Goal: Task Accomplishment & Management: Manage account settings

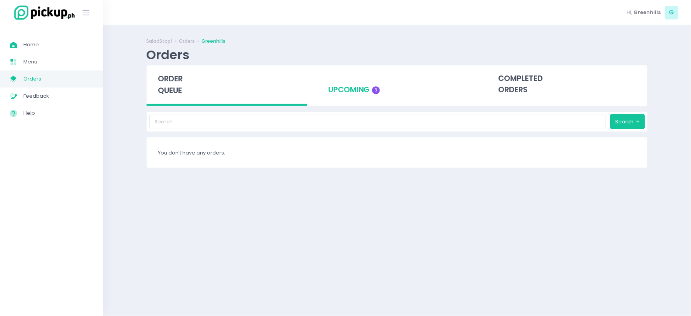
click at [357, 86] on div "upcoming 3" at bounding box center [397, 84] width 161 height 38
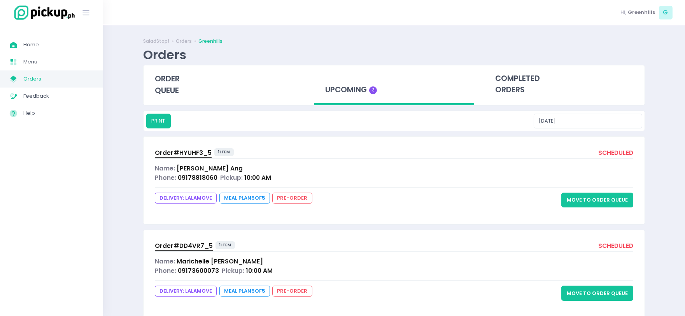
scroll to position [43, 0]
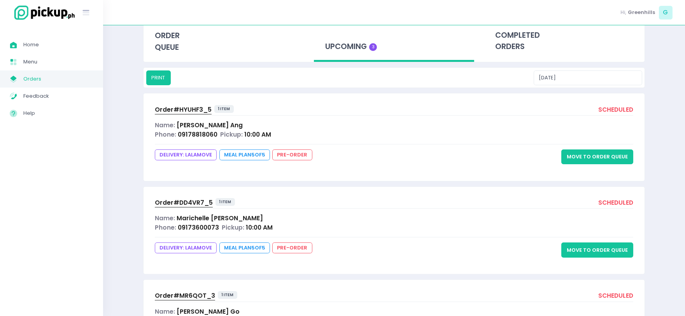
click at [320, 130] on div "Phone: 09178818060 Pickup: 10:00 AM" at bounding box center [394, 134] width 478 height 9
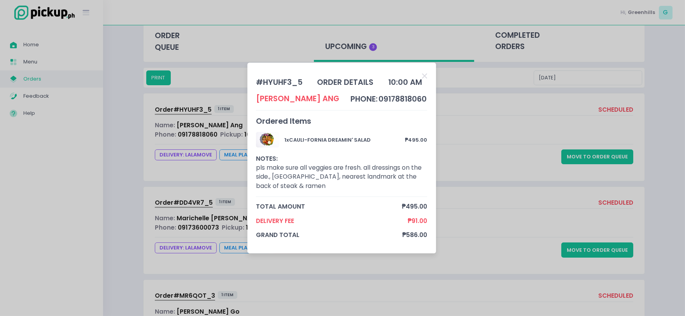
click at [485, 134] on div "# HYUHF3_5 order details 10:00 AM [PERSON_NAME] phone: 09178818060 Ordered Item…" at bounding box center [342, 158] width 685 height 316
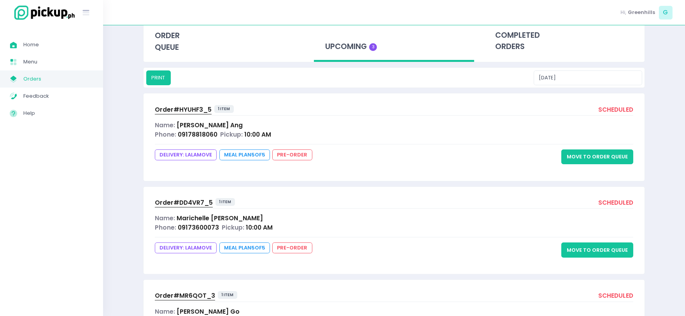
click at [284, 225] on div "Phone: 09173600073 Pickup: 10:00 AM" at bounding box center [394, 227] width 478 height 9
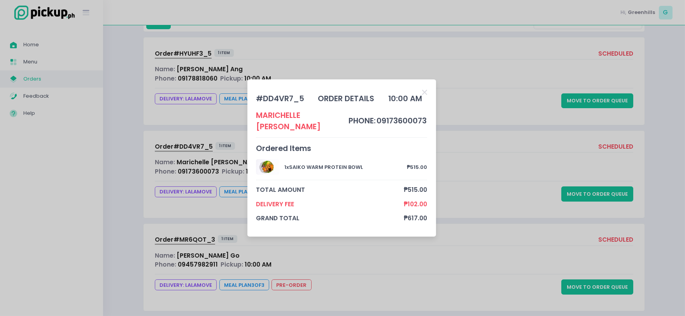
scroll to position [110, 0]
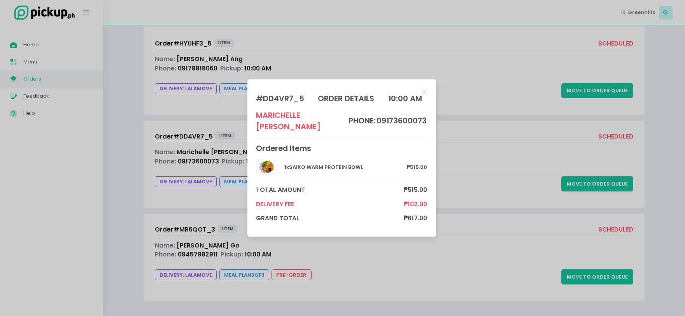
click at [397, 258] on div "# DD4VR7_5 order details 10:00 AM [PERSON_NAME] phone: 09173600073 Ordered Item…" at bounding box center [342, 158] width 685 height 316
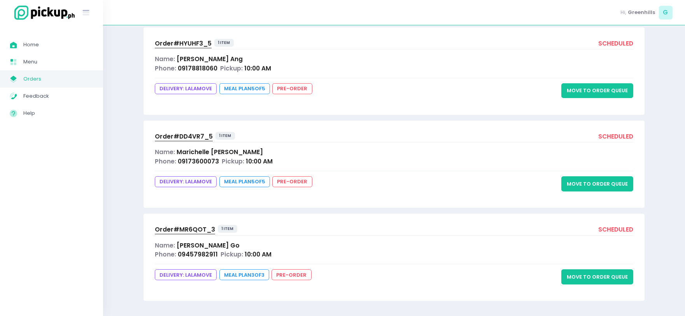
click at [338, 246] on div "Name: [PERSON_NAME]" at bounding box center [394, 245] width 478 height 9
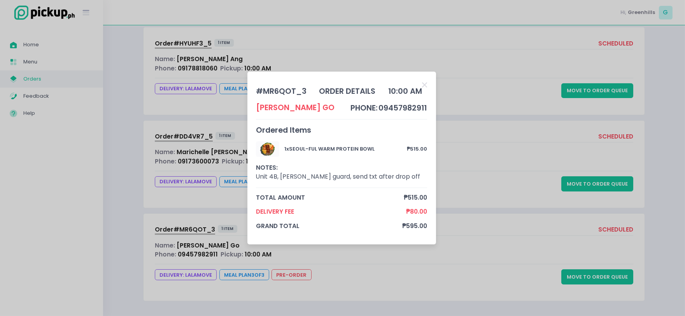
click at [537, 139] on div "# MR6QOT_3 order details 10:00 AM [PERSON_NAME] Go phone: 09457982911 Ordered I…" at bounding box center [342, 158] width 685 height 316
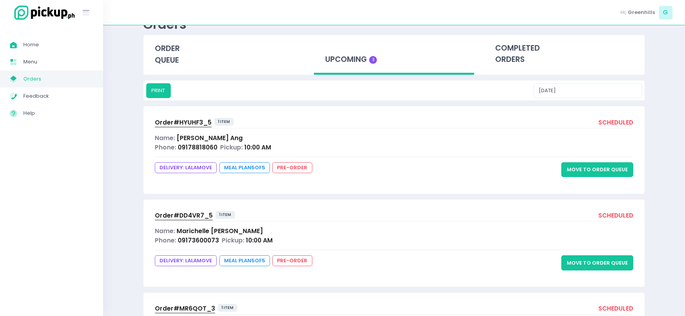
scroll to position [23, 0]
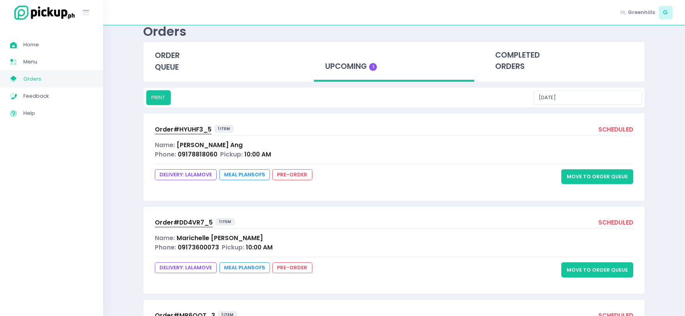
click at [274, 138] on div "Order# HYUHF3_5 1 item scheduled Name: [PERSON_NAME] Phone: 09178818060 Pickup:…" at bounding box center [393, 156] width 501 height 87
click at [279, 152] on div "Phone: 09178818060 Pickup: 10:00 AM" at bounding box center [394, 154] width 478 height 9
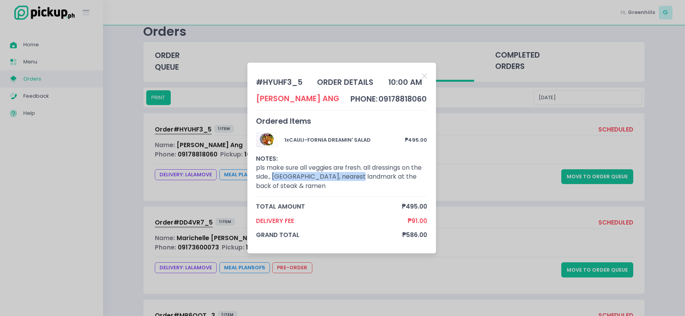
drag, startPoint x: 273, startPoint y: 176, endPoint x: 357, endPoint y: 180, distance: 84.5
click at [357, 180] on div "1 x CAULI-FORNIA DREAMIN' SALAD ₱495.00 NOTES: pls make sure all veggies are fr…" at bounding box center [341, 164] width 171 height 65
copy div "Unit 2E Miranila Townhomes"
drag, startPoint x: 360, startPoint y: 176, endPoint x: 365, endPoint y: 185, distance: 10.8
click at [365, 185] on div "1 x CAULI-FORNIA DREAMIN' SALAD ₱495.00 NOTES: pls make sure all veggies are fr…" at bounding box center [341, 164] width 171 height 65
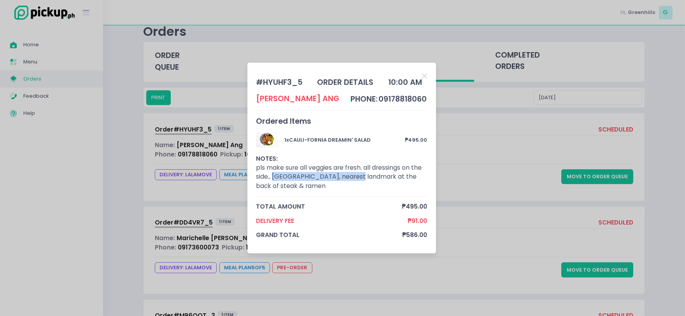
drag, startPoint x: 273, startPoint y: 176, endPoint x: 353, endPoint y: 191, distance: 81.0
click at [353, 191] on div "1 x CAULI-FORNIA DREAMIN' SALAD ₱495.00 NOTES: pls make sure all veggies are fr…" at bounding box center [341, 164] width 171 height 65
copy div "Unit 2E [GEOGRAPHIC_DATA], nearest landmark at the back of steak & ramen"
drag, startPoint x: 379, startPoint y: 98, endPoint x: 426, endPoint y: 100, distance: 47.1
click at [426, 100] on span "09178818060" at bounding box center [402, 99] width 48 height 10
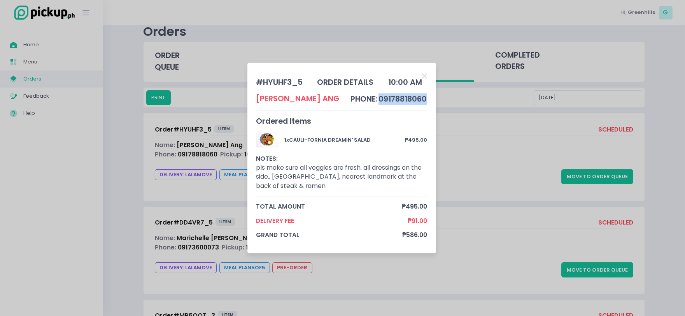
copy span "09178818060"
click at [498, 176] on div "# HYUHF3_5 order details 10:00 AM [PERSON_NAME] phone: 09178818060 Ordered Item…" at bounding box center [342, 158] width 685 height 316
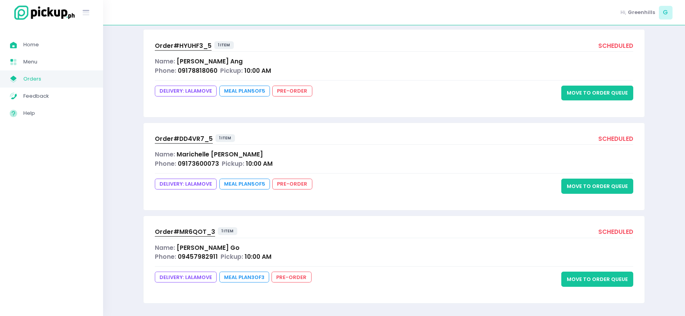
scroll to position [110, 0]
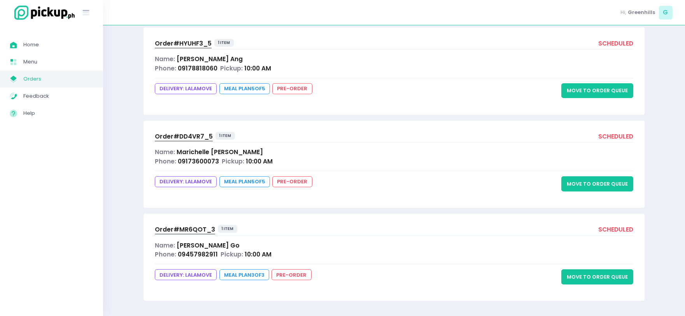
click at [326, 251] on div "Phone: 09457982911 Pickup: 10:00 AM" at bounding box center [394, 254] width 478 height 9
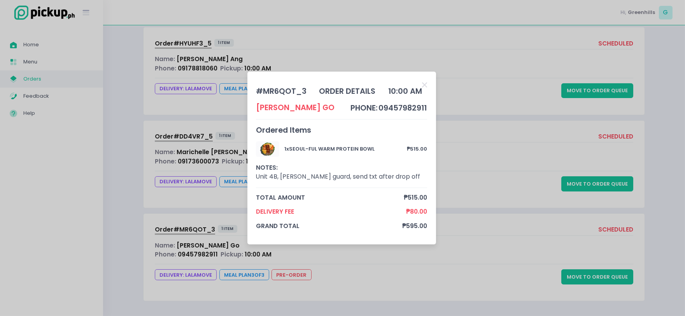
click at [44, 123] on div "# MR6QOT_3 order details 10:00 AM [PERSON_NAME] Go phone: 09457982911 Ordered I…" at bounding box center [342, 158] width 685 height 316
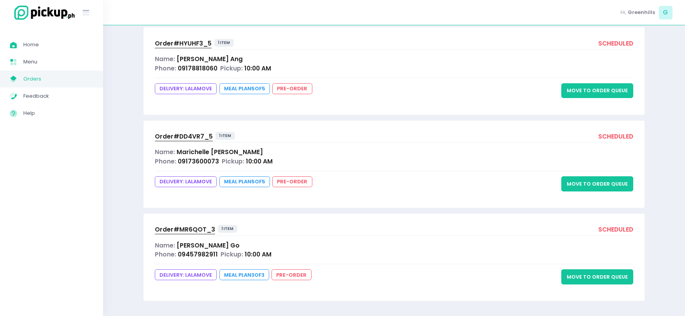
click at [347, 54] on div "Name: [PERSON_NAME]" at bounding box center [394, 58] width 478 height 9
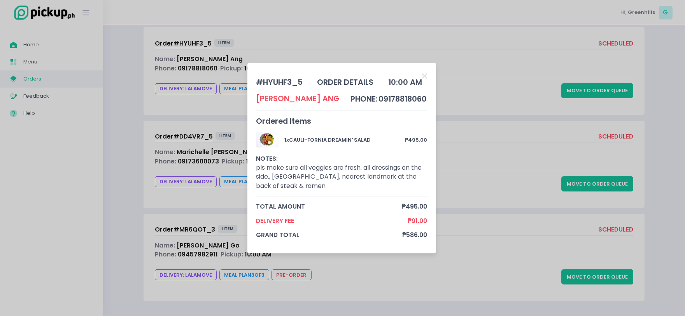
click at [465, 166] on div "# HYUHF3_5 order details 10:00 AM [PERSON_NAME] phone: 09178818060 Ordered Item…" at bounding box center [342, 158] width 685 height 316
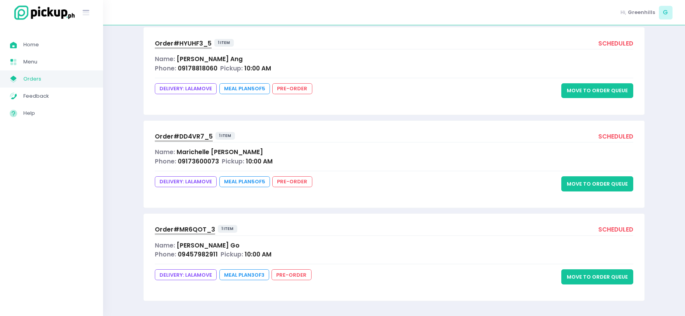
click at [421, 167] on div "Order# DD4VR7_5 1 item scheduled Name: [PERSON_NAME] Phone: 09173600073 Pickup:…" at bounding box center [393, 164] width 501 height 87
click at [347, 156] on div "Name: [PERSON_NAME]" at bounding box center [394, 151] width 478 height 9
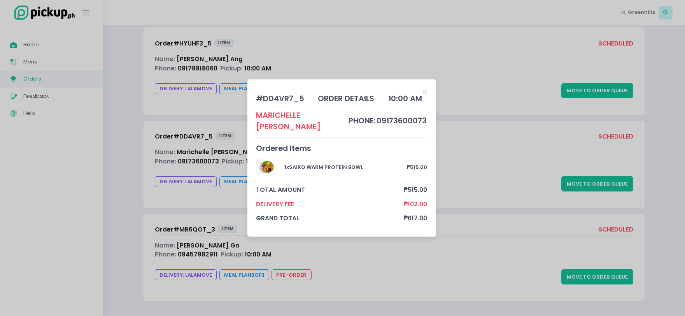
click at [284, 166] on div "1 x SAIKO WARM PROTEIN BOWL ₱515.00" at bounding box center [341, 169] width 171 height 21
click at [490, 133] on div "# DD4VR7_5 order details 10:00 AM [PERSON_NAME] phone: 09173600073 Ordered Item…" at bounding box center [342, 158] width 685 height 316
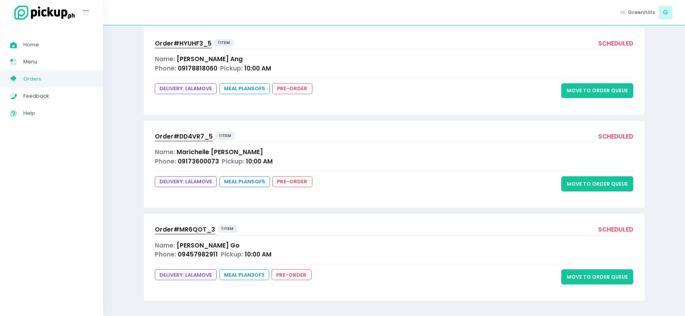
click at [313, 52] on div "Order# HYUHF3_5 1 item scheduled Name: [PERSON_NAME] Phone: 09178818060 Pickup:…" at bounding box center [393, 70] width 501 height 87
click at [312, 61] on div "Name: [PERSON_NAME]" at bounding box center [394, 58] width 478 height 9
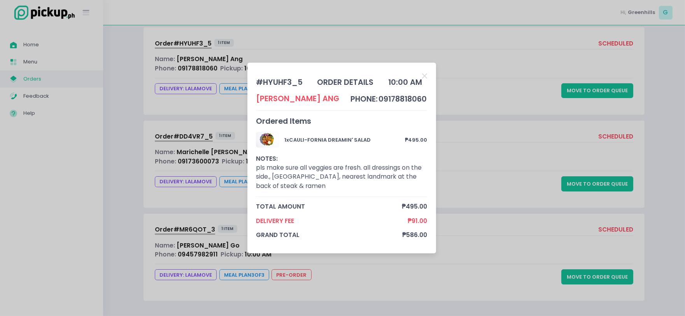
click at [460, 29] on div "# HYUHF3_5 order details 10:00 AM [PERSON_NAME] phone: 09178818060 Ordered Item…" at bounding box center [342, 158] width 685 height 316
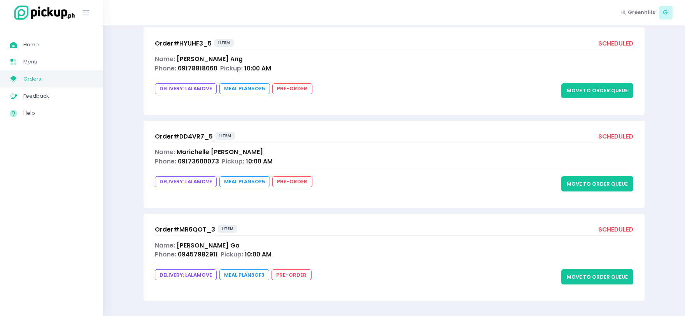
click at [178, 70] on span "09178818060" at bounding box center [198, 68] width 40 height 8
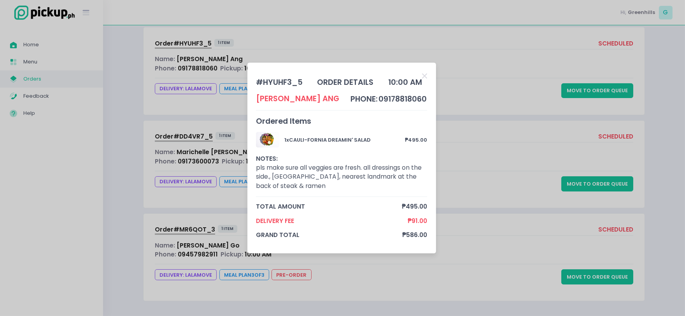
click at [198, 36] on div "# HYUHF3_5 order details 10:00 AM [PERSON_NAME] phone: 09178818060 Ordered Item…" at bounding box center [342, 158] width 685 height 316
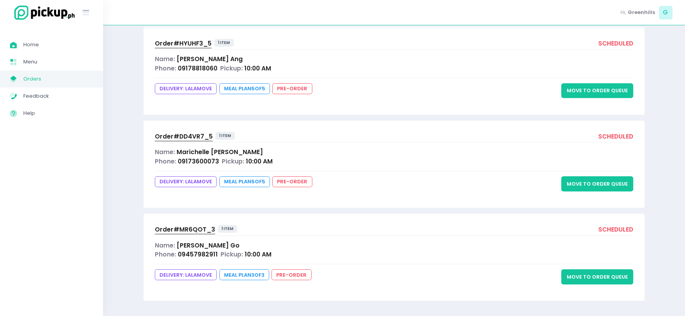
click at [32, 79] on span "Orders" at bounding box center [58, 79] width 70 height 10
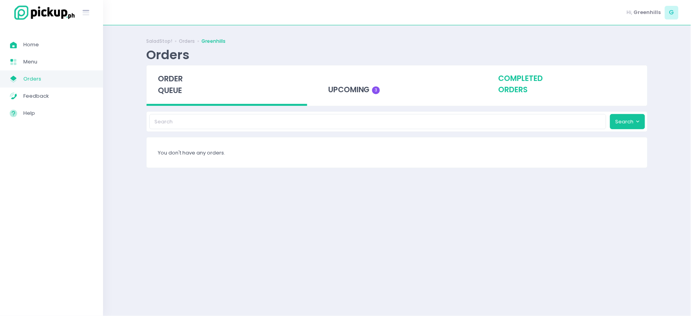
click at [516, 86] on div "completed orders" at bounding box center [567, 84] width 161 height 38
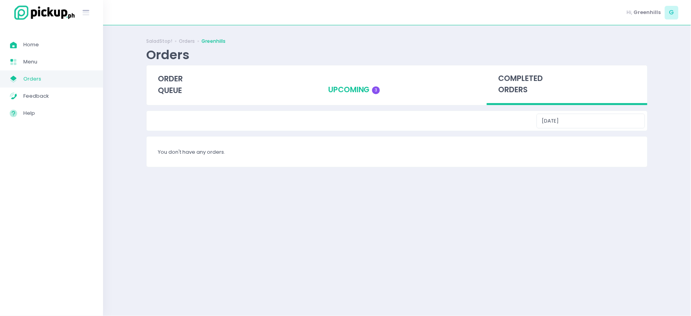
click at [359, 84] on div "upcoming 3" at bounding box center [397, 84] width 161 height 38
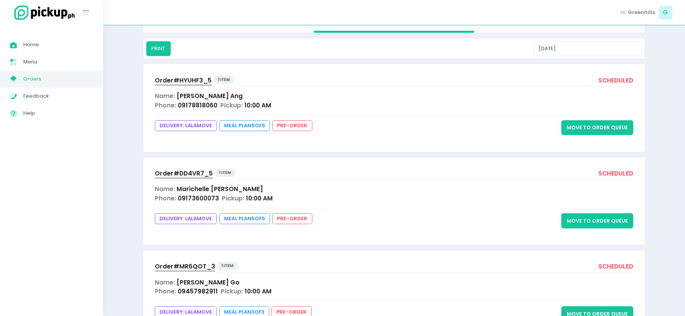
scroll to position [23, 0]
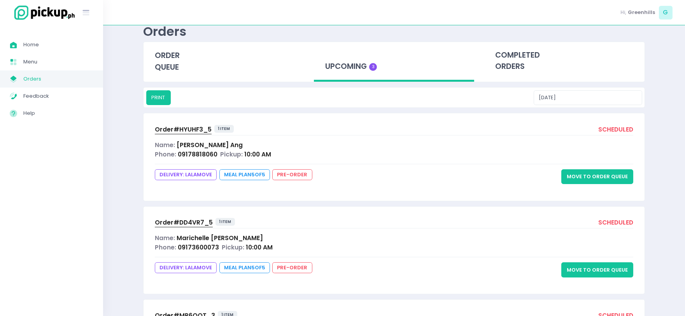
click at [592, 173] on button "Move to Order Queue" at bounding box center [597, 176] width 72 height 15
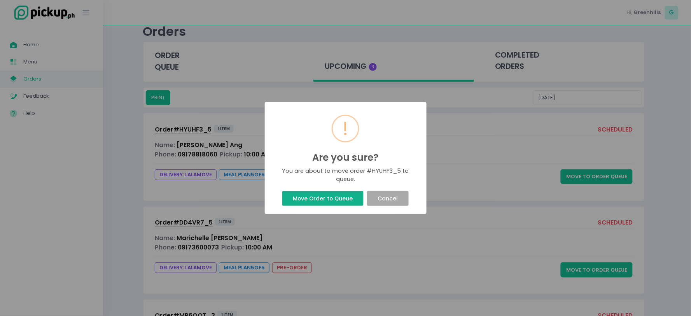
click at [306, 199] on button "Move Order to Queue" at bounding box center [322, 198] width 81 height 15
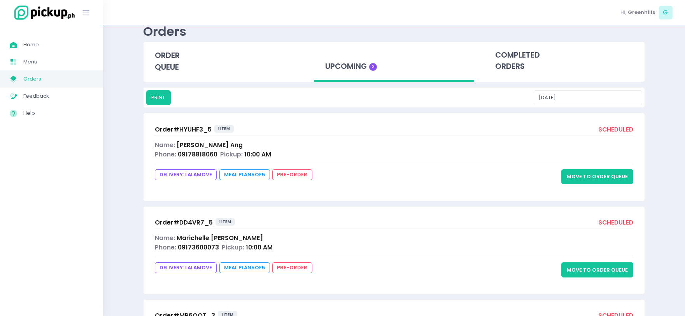
scroll to position [0, 0]
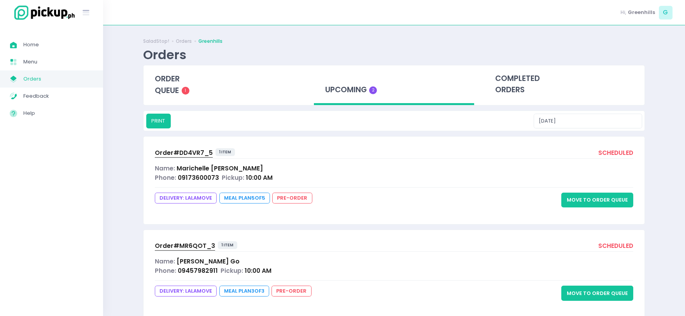
click at [589, 201] on button "Move to Order Queue" at bounding box center [597, 199] width 72 height 15
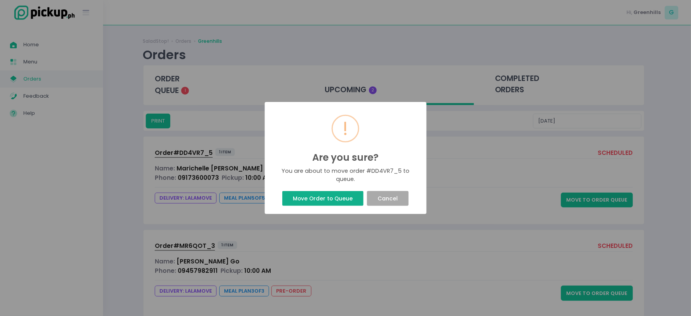
click at [298, 199] on button "Move Order to Queue" at bounding box center [322, 198] width 81 height 15
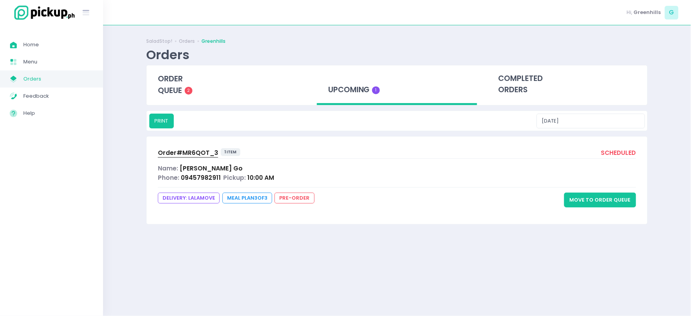
click at [586, 199] on button "Move to Order Queue" at bounding box center [600, 199] width 72 height 15
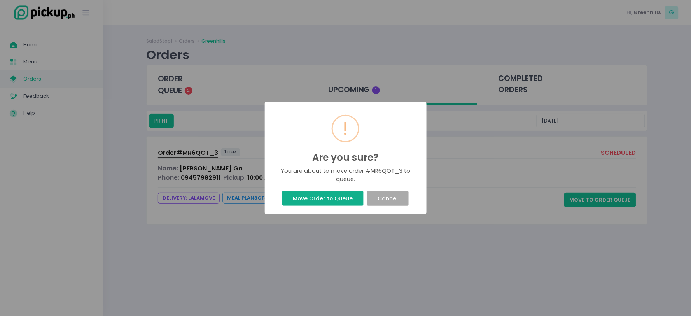
click at [287, 204] on button "Move Order to Queue" at bounding box center [322, 198] width 81 height 15
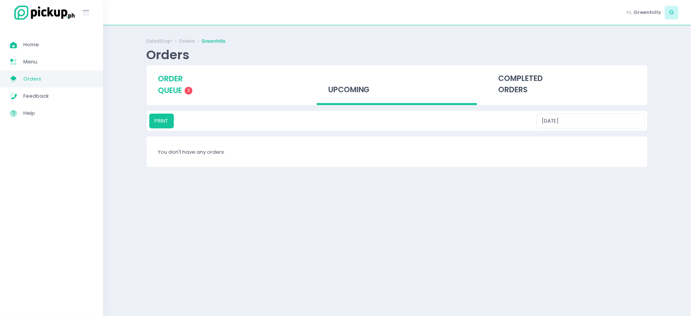
click at [166, 87] on span "order queue" at bounding box center [170, 84] width 25 height 22
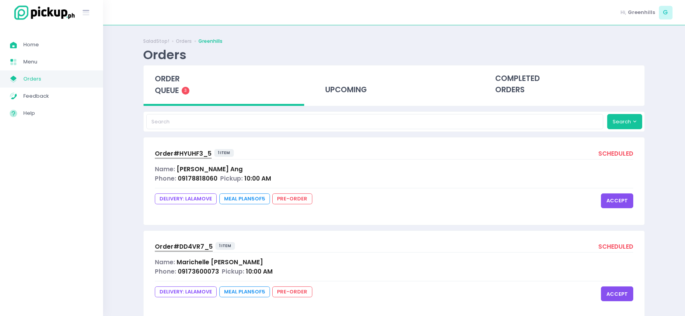
click at [250, 170] on div "Name: [PERSON_NAME]" at bounding box center [394, 168] width 478 height 9
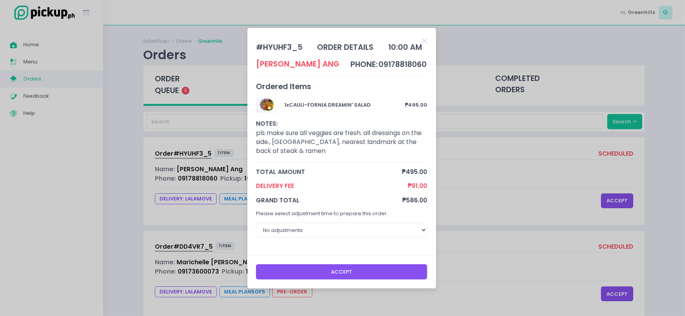
click at [487, 171] on div "# HYUHF3_5 order details 10:00 AM [PERSON_NAME] phone: 09178818060 Ordered Item…" at bounding box center [342, 158] width 685 height 316
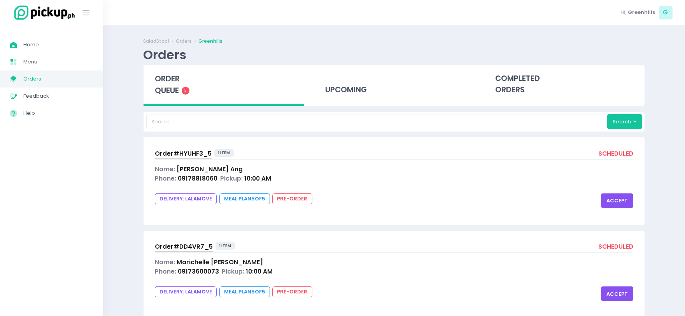
click at [301, 262] on div "Name: [PERSON_NAME]" at bounding box center [394, 261] width 478 height 9
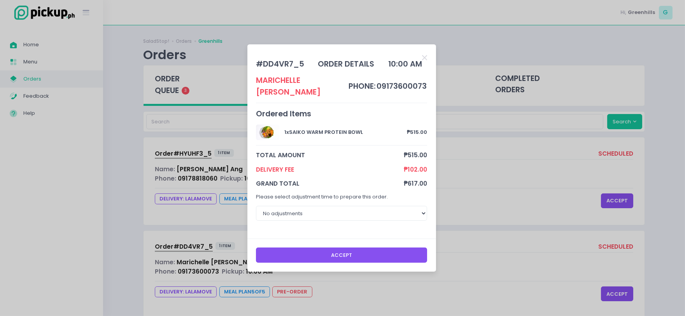
click at [475, 226] on div "# DD4VR7_5 order details 10:00 AM [PERSON_NAME] phone: 09173600073 Ordered Item…" at bounding box center [342, 158] width 685 height 316
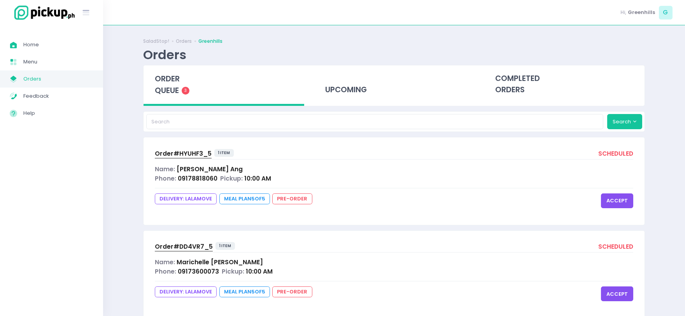
click at [298, 165] on div "Name: [PERSON_NAME]" at bounding box center [394, 168] width 478 height 9
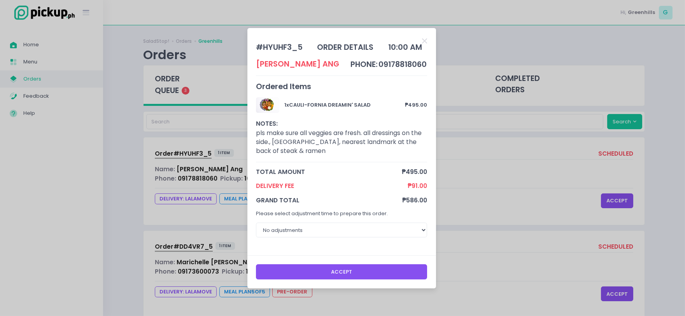
drag, startPoint x: 273, startPoint y: 143, endPoint x: 337, endPoint y: 154, distance: 64.7
click at [337, 154] on div "1 x CAULI-FORNIA DREAMIN' SALAD ₱495.00 NOTES: pls make sure all veggies are fr…" at bounding box center [341, 129] width 171 height 65
copy div "Unit 2E [GEOGRAPHIC_DATA], nearest landmark at the back of steak & ramen"
click at [503, 149] on div "# HYUHF3_5 order details 10:00 AM [PERSON_NAME] phone: 09178818060 Ordered Item…" at bounding box center [342, 158] width 685 height 316
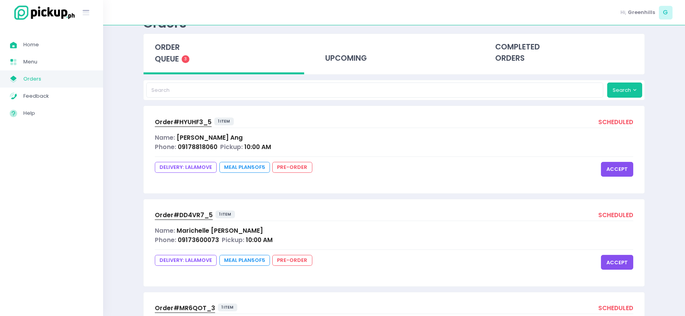
scroll to position [110, 0]
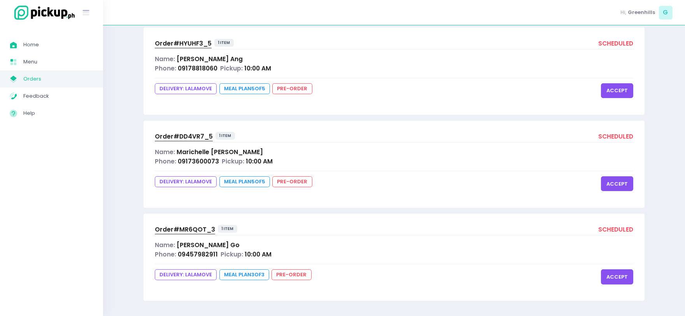
click at [302, 254] on div "Phone: 09457982911 Pickup: 10:00 AM" at bounding box center [394, 254] width 478 height 9
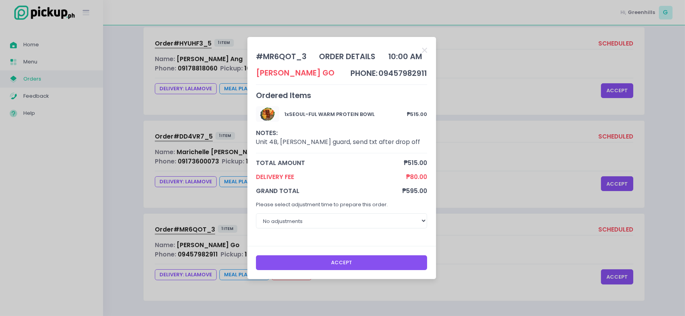
click at [166, 103] on div "# MR6QOT_3 order details 10:00 AM [PERSON_NAME] Go phone: 09457982911 Ordered I…" at bounding box center [342, 158] width 685 height 316
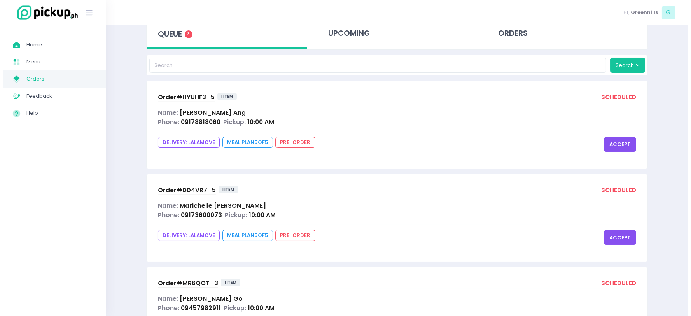
scroll to position [0, 0]
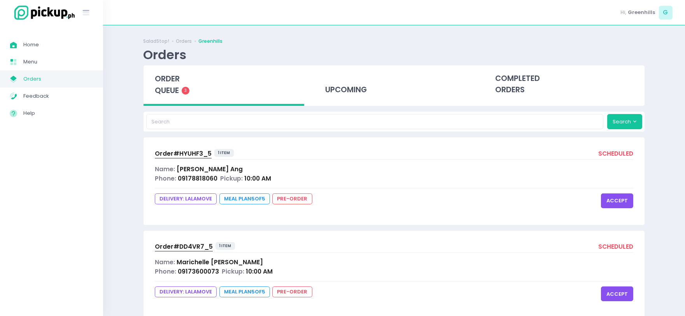
click at [246, 200] on span "Meal Plan 5 of 5" at bounding box center [244, 198] width 51 height 11
click at [255, 174] on span "10:00 AM" at bounding box center [257, 178] width 27 height 8
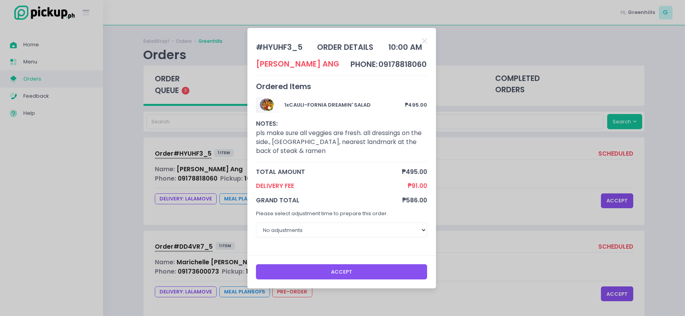
click at [281, 62] on div "[PERSON_NAME]" at bounding box center [297, 63] width 83 height 11
click at [285, 42] on div "# HYUHF3_5" at bounding box center [279, 47] width 47 height 11
click at [359, 44] on div "order details" at bounding box center [345, 47] width 56 height 11
click at [131, 104] on div "# HYUHF3_5 order details 10:00 AM [PERSON_NAME] phone: 09178818060 Ordered Item…" at bounding box center [342, 158] width 685 height 316
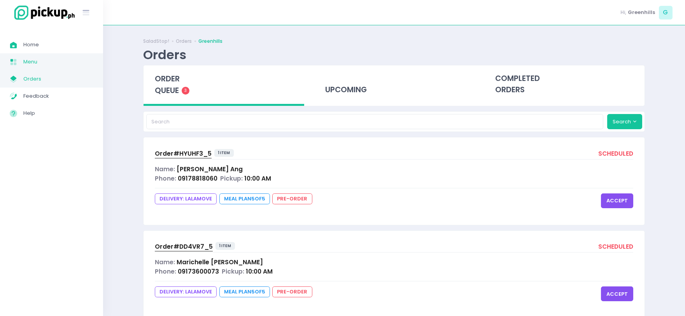
click at [47, 60] on span "Menu" at bounding box center [58, 62] width 70 height 10
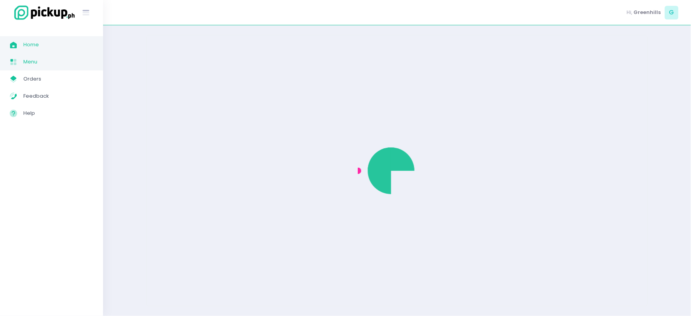
click at [48, 43] on span "Home" at bounding box center [58, 45] width 70 height 10
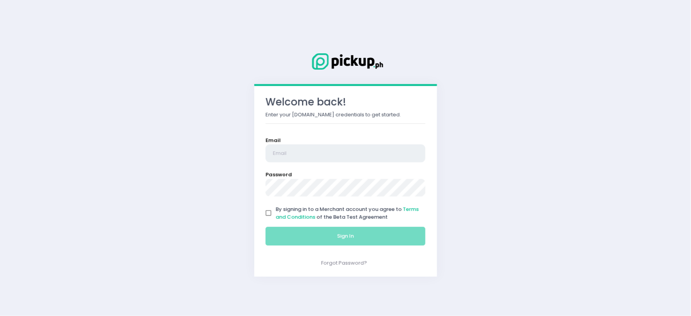
type input "[EMAIL_ADDRESS][DOMAIN_NAME]"
click at [267, 215] on input "By signing in to a Merchant account you agree to Terms and Conditions of the Be…" at bounding box center [268, 213] width 15 height 15
checkbox input "true"
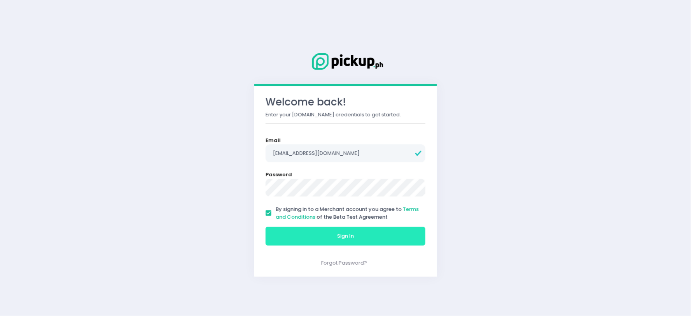
click at [296, 236] on button "Sign In" at bounding box center [346, 236] width 160 height 19
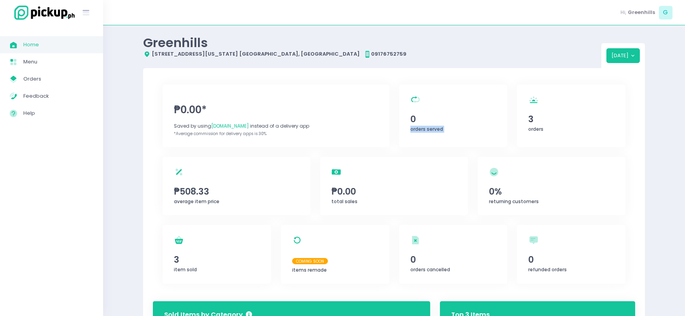
click at [513, 116] on div "₱0.00* Saved by using PickUp.ph instead of a delivery app *Average commission f…" at bounding box center [394, 120] width 472 height 72
click at [534, 135] on div "orders Created with Sketch. 3 orders" at bounding box center [571, 115] width 108 height 63
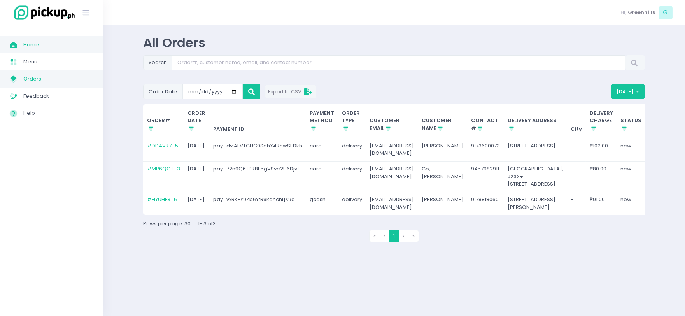
click at [37, 75] on span "Orders" at bounding box center [58, 79] width 70 height 10
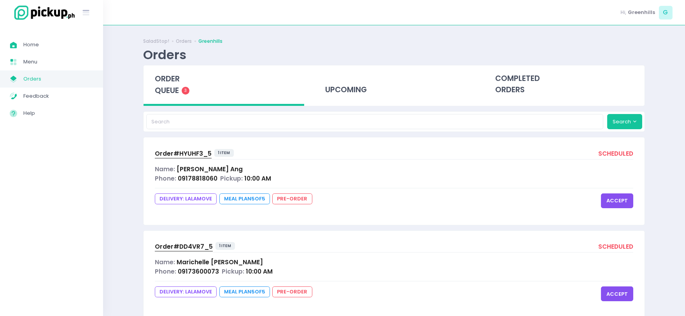
click at [189, 150] on span "Order# HYUHF3_5" at bounding box center [183, 153] width 57 height 8
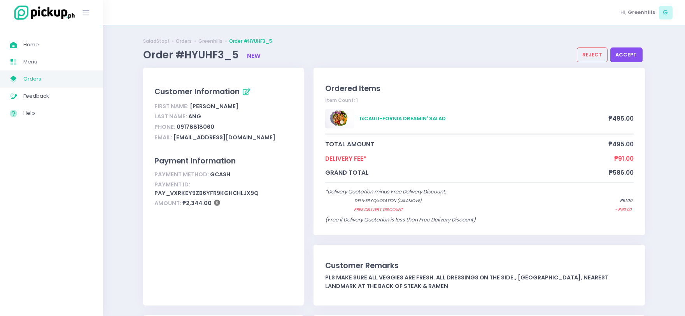
click at [48, 77] on span "Orders" at bounding box center [58, 79] width 70 height 10
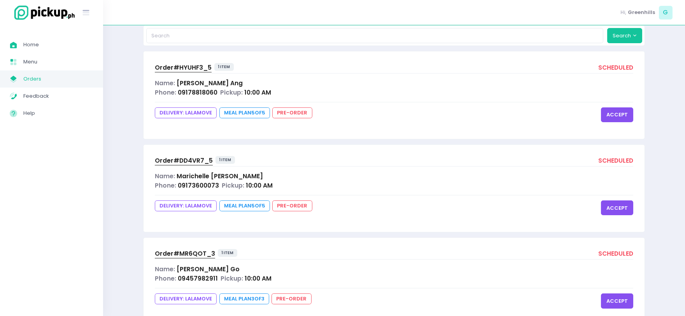
scroll to position [86, 0]
click at [344, 180] on div "Phone: 09173600073 Pickup: 10:00 AM" at bounding box center [394, 184] width 478 height 9
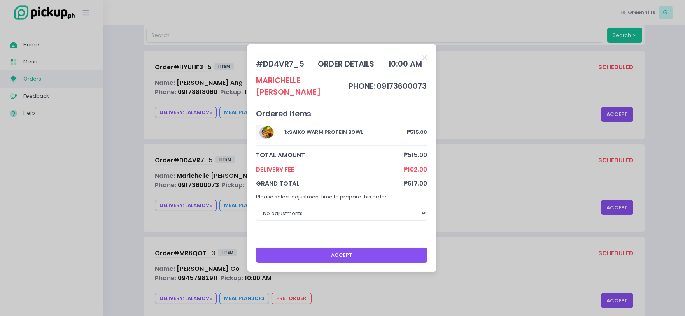
click at [405, 252] on button "Accept" at bounding box center [341, 254] width 171 height 15
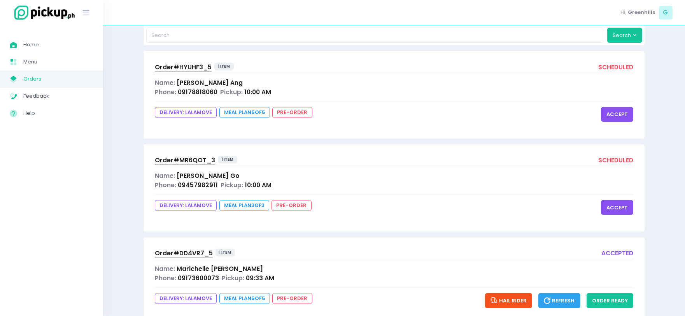
scroll to position [110, 0]
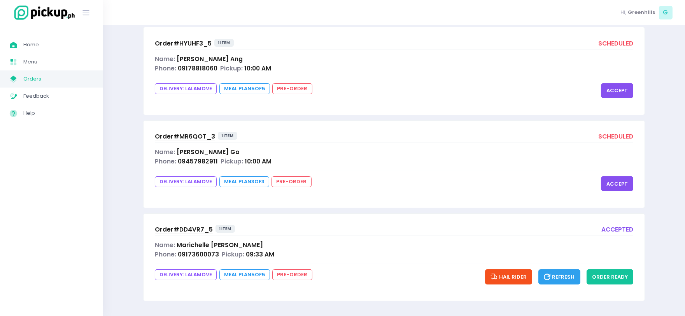
click at [193, 227] on span "Order# DD4VR7_5" at bounding box center [184, 229] width 58 height 8
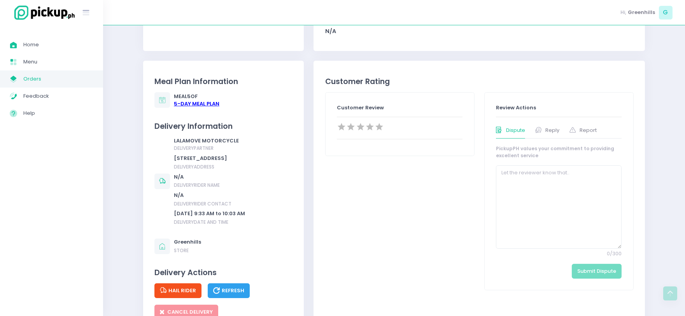
scroll to position [259, 0]
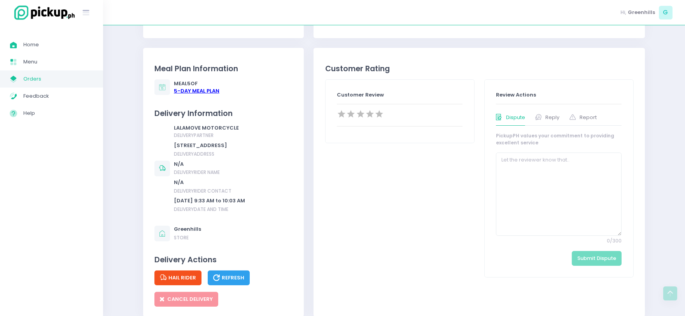
click at [64, 77] on span "Orders" at bounding box center [58, 79] width 70 height 10
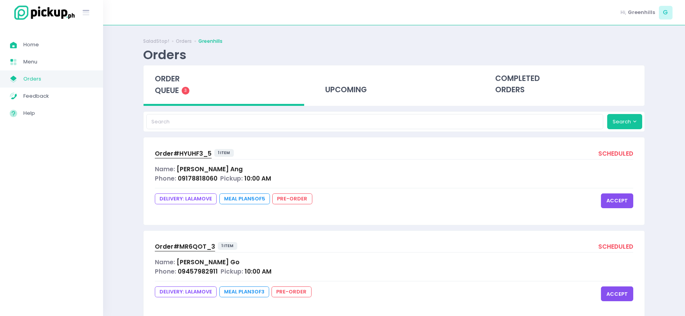
click at [623, 201] on button "accept" at bounding box center [617, 200] width 32 height 15
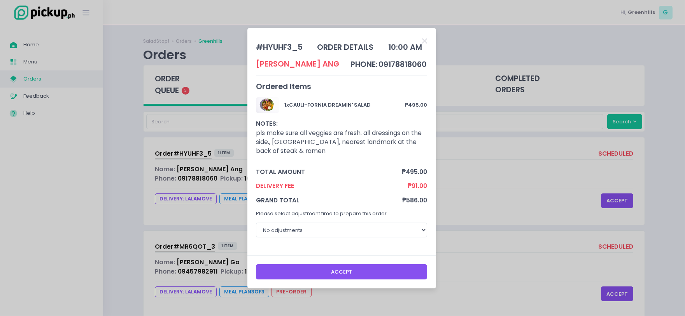
click at [333, 264] on button "Accept" at bounding box center [341, 271] width 171 height 15
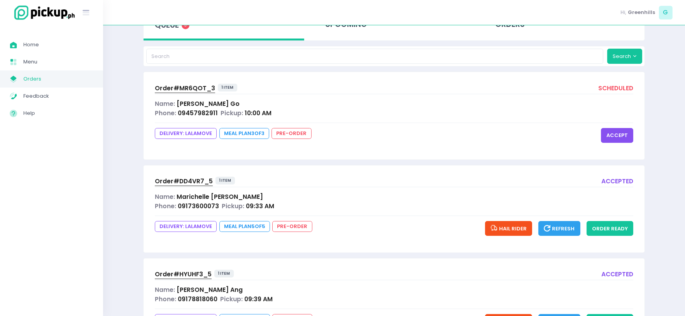
scroll to position [110, 0]
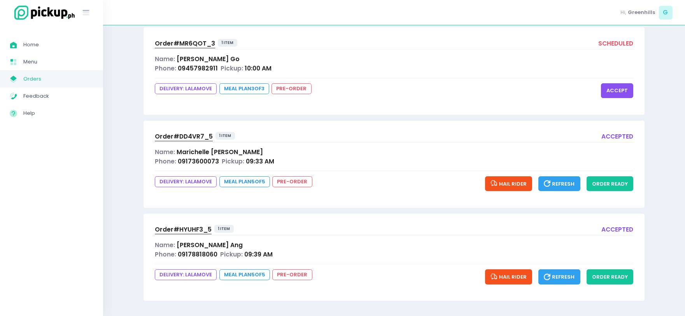
click at [194, 226] on span "Order# HYUHF3_5" at bounding box center [183, 229] width 57 height 8
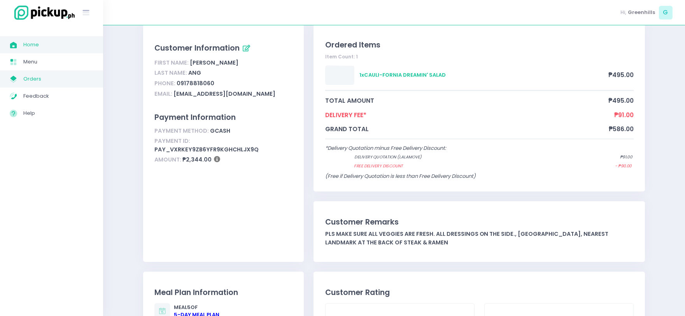
scroll to position [43, 0]
click at [46, 80] on span "Orders" at bounding box center [58, 79] width 70 height 10
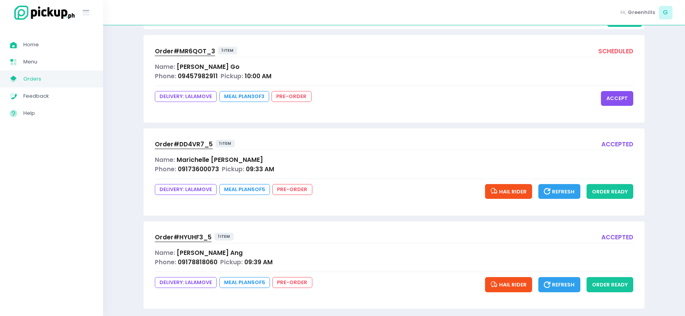
scroll to position [110, 0]
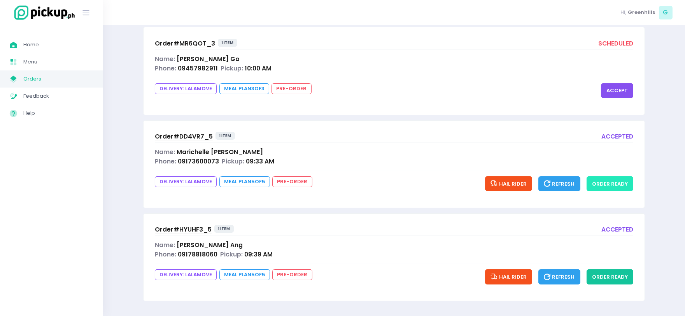
click at [622, 182] on button "order ready" at bounding box center [609, 183] width 47 height 15
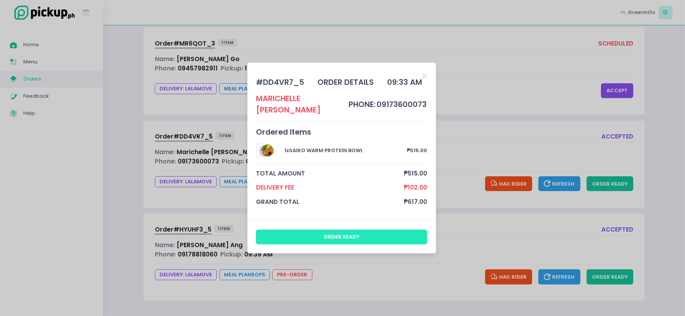
click at [351, 232] on button "order ready" at bounding box center [341, 236] width 171 height 15
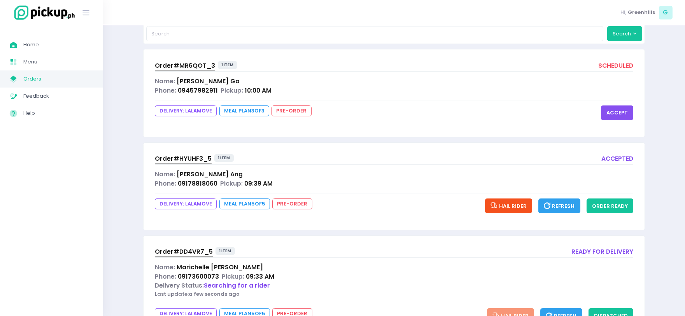
scroll to position [127, 0]
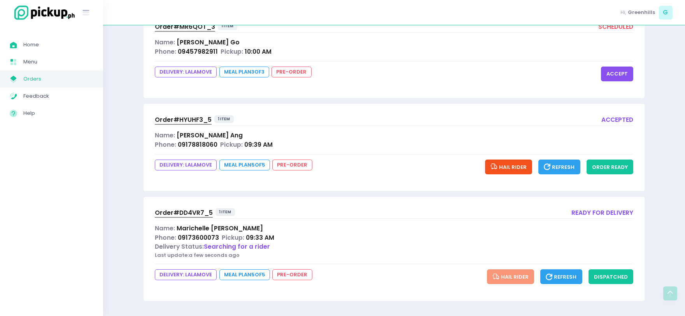
click at [570, 169] on span "Refresh" at bounding box center [559, 166] width 31 height 7
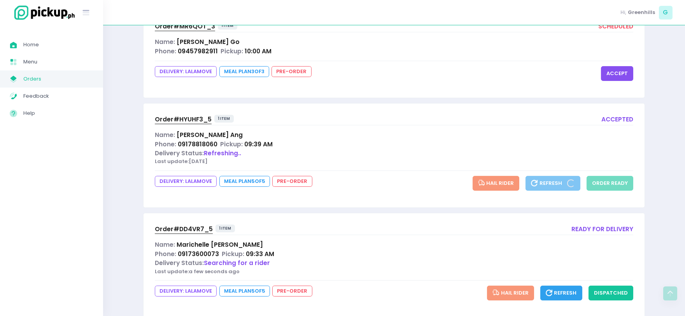
click at [561, 292] on span "Refresh" at bounding box center [560, 292] width 31 height 7
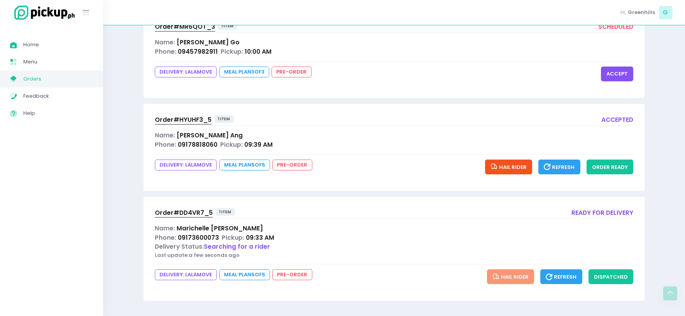
click at [561, 275] on span "Refresh" at bounding box center [560, 276] width 31 height 7
click at [200, 214] on span "Order# DD4VR7_5" at bounding box center [184, 212] width 58 height 8
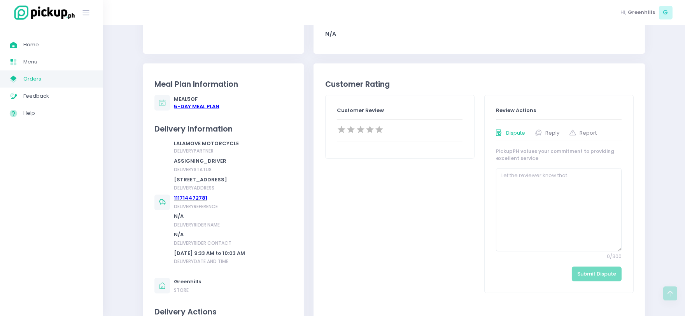
scroll to position [259, 0]
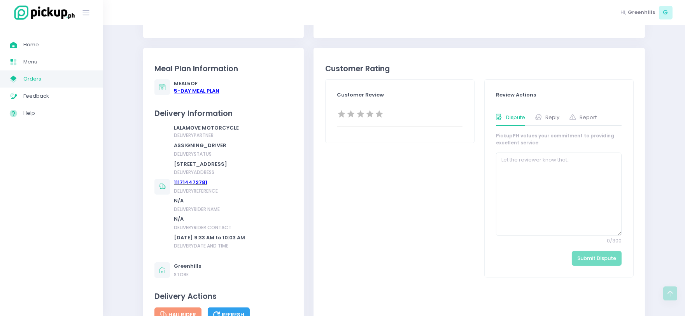
drag, startPoint x: 208, startPoint y: 168, endPoint x: 170, endPoint y: 163, distance: 38.0
click at [170, 163] on div "LALAMOVE MOTORCYCLE delivery partner ASSIGNING_DRIVER delivery status 25 7th St…" at bounding box center [199, 187] width 91 height 126
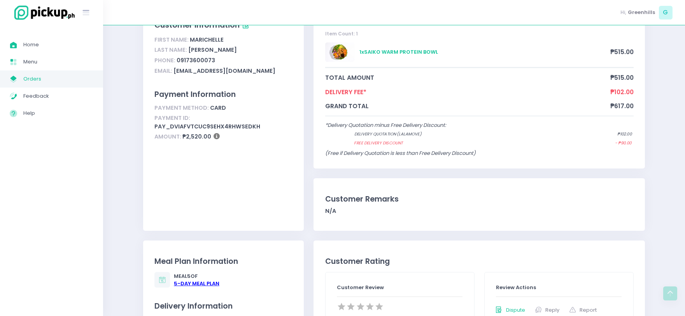
scroll to position [0, 0]
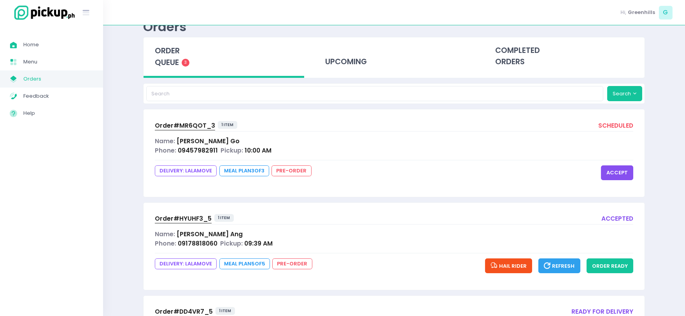
scroll to position [43, 0]
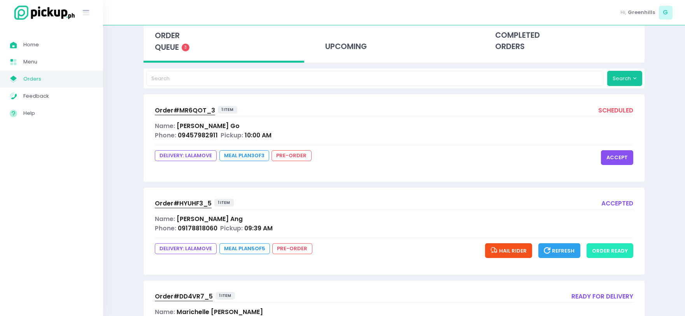
click at [627, 260] on div "Order# HYUHF3_5 1 item accepted Name: Charlene Ang Phone: 09178818060 Pickup: 0…" at bounding box center [393, 230] width 501 height 87
click at [611, 248] on button "order ready" at bounding box center [609, 250] width 47 height 15
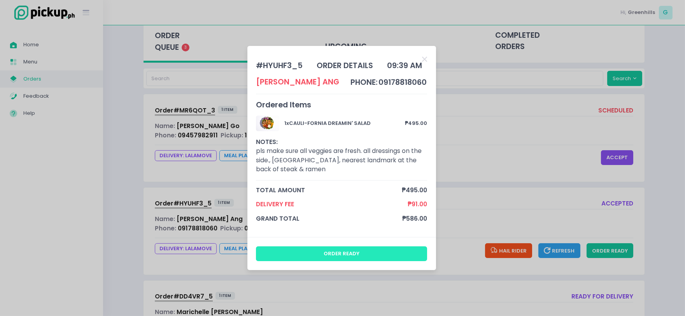
click at [400, 252] on button "order ready" at bounding box center [341, 253] width 171 height 15
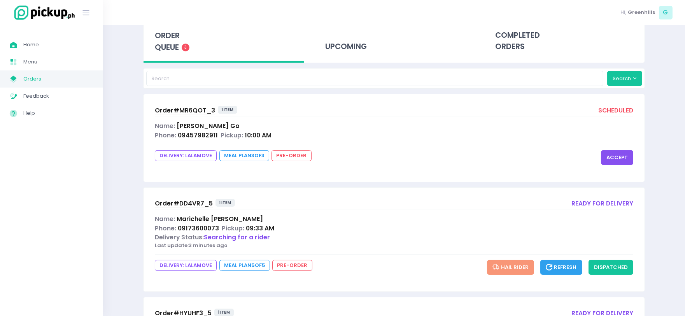
scroll to position [0, 0]
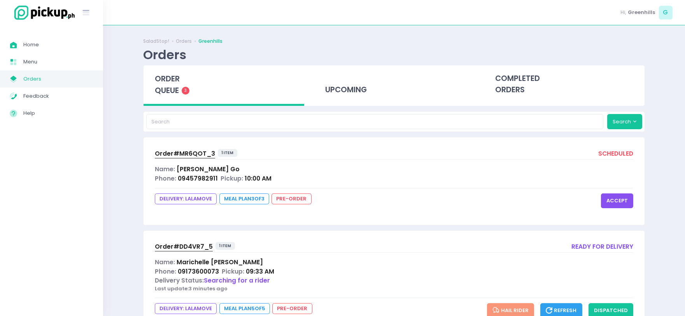
click at [187, 153] on span "Order# MR6QOT_3" at bounding box center [185, 153] width 60 height 8
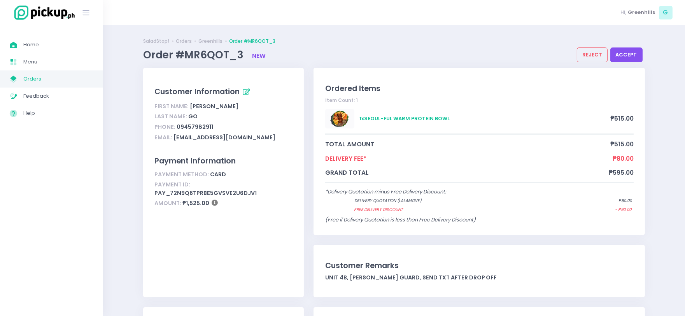
click at [47, 78] on span "Orders" at bounding box center [58, 79] width 70 height 10
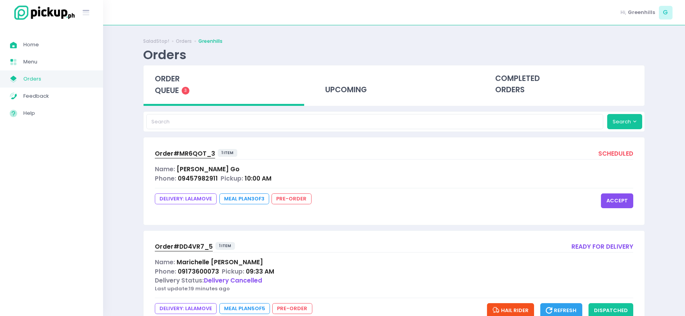
click at [213, 93] on div "order queue 3" at bounding box center [223, 85] width 161 height 40
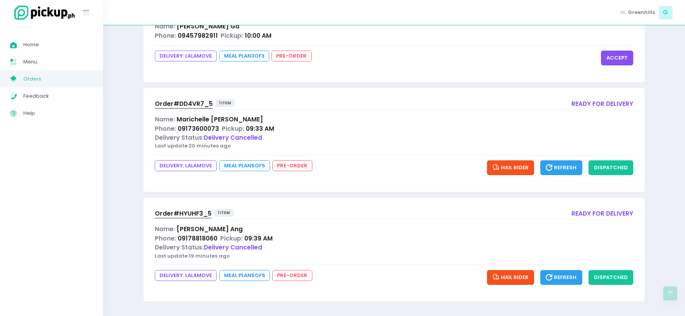
scroll to position [144, 0]
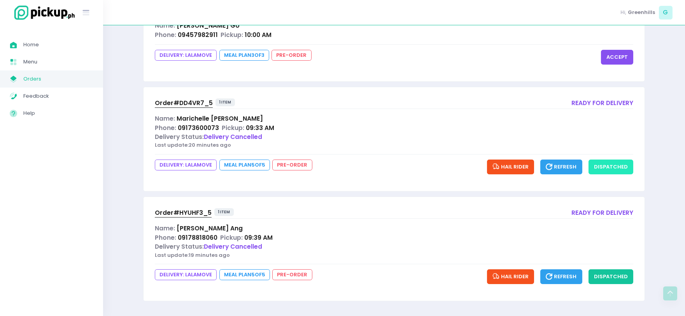
click at [622, 170] on button "dispatched" at bounding box center [610, 166] width 45 height 15
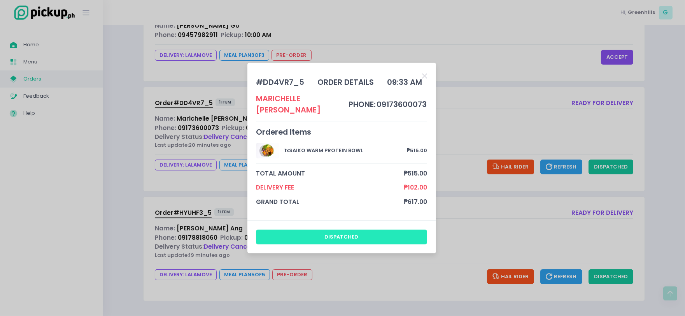
click at [372, 229] on button "dispatched" at bounding box center [341, 236] width 171 height 15
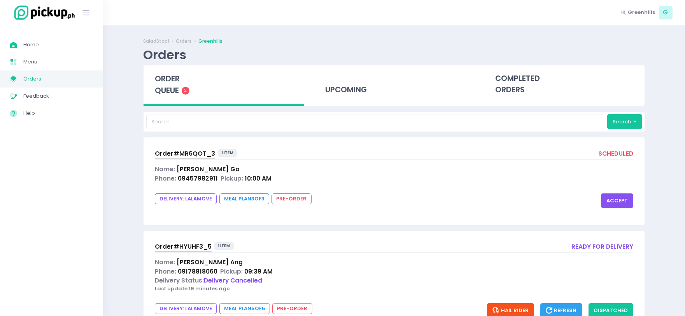
scroll to position [34, 0]
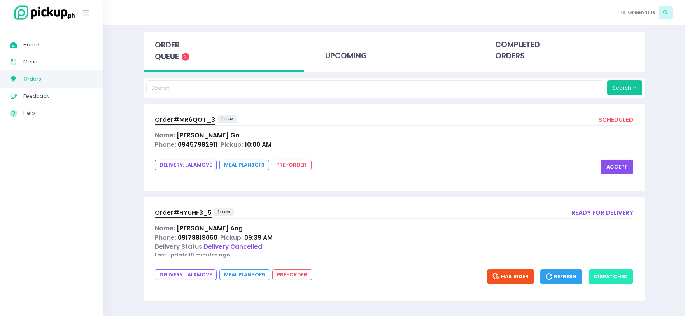
click at [605, 273] on button "dispatched" at bounding box center [610, 276] width 45 height 15
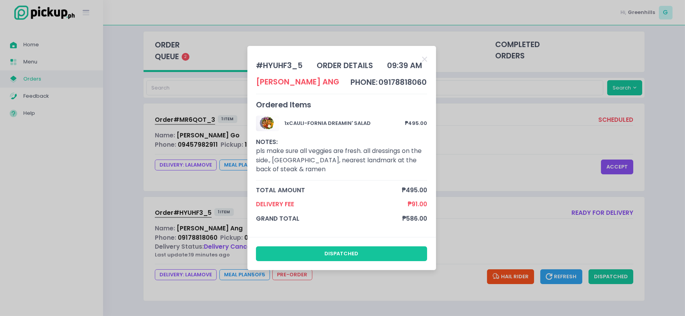
click at [503, 230] on div "# HYUHF3_5 order details 09:39 AM Charlene Ang phone: 09178818060 Ordered Items…" at bounding box center [342, 158] width 685 height 316
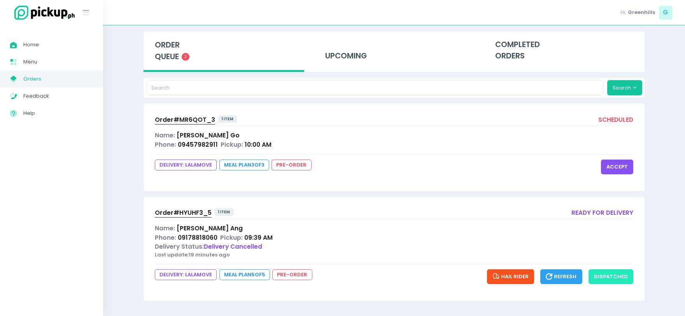
click at [607, 277] on button "dispatched" at bounding box center [610, 276] width 45 height 15
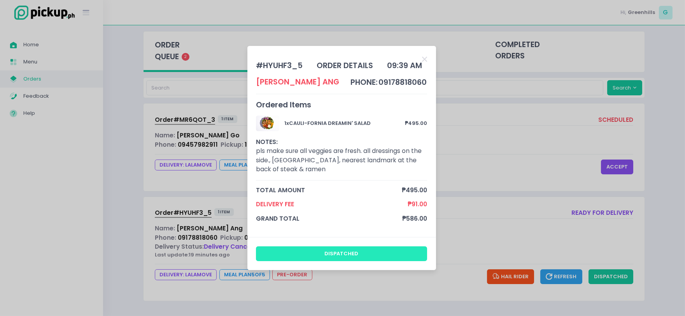
click at [404, 255] on button "dispatched" at bounding box center [341, 253] width 171 height 15
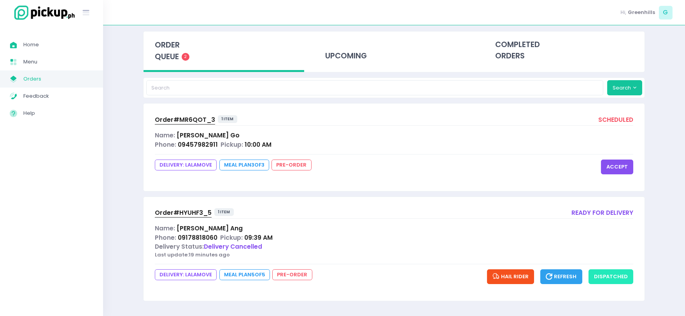
click at [604, 273] on button "dispatched" at bounding box center [610, 276] width 45 height 15
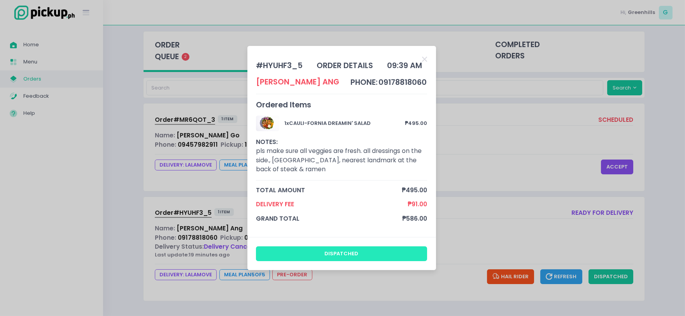
click at [380, 254] on button "dispatched" at bounding box center [341, 253] width 171 height 15
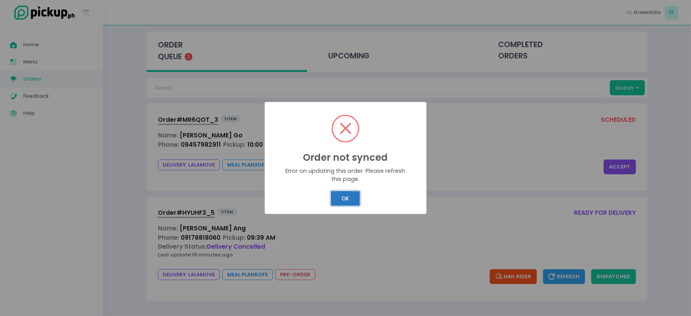
click at [337, 196] on button "OK" at bounding box center [345, 198] width 29 height 15
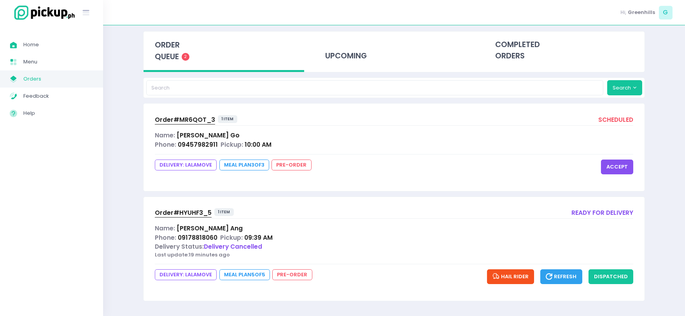
click at [554, 281] on icon "button" at bounding box center [549, 276] width 9 height 9
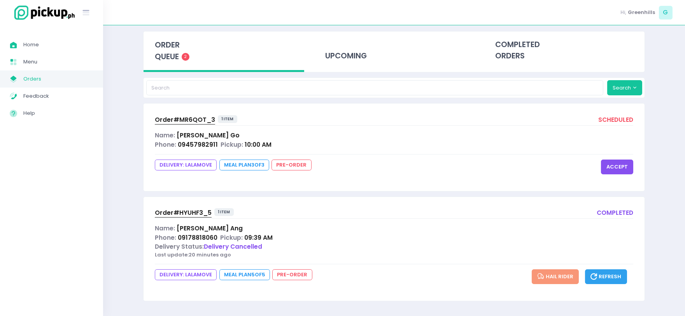
click at [246, 48] on div "order queue 2" at bounding box center [223, 51] width 161 height 40
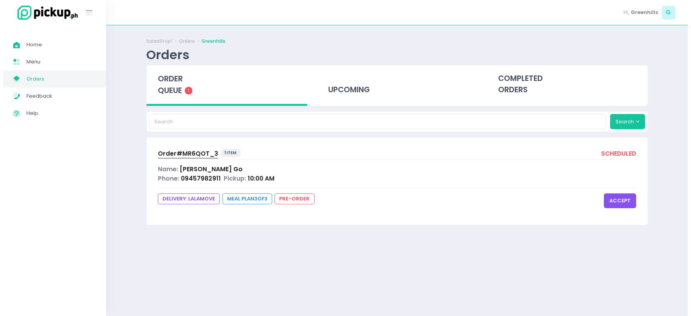
scroll to position [0, 0]
